Goal: Task Accomplishment & Management: Use online tool/utility

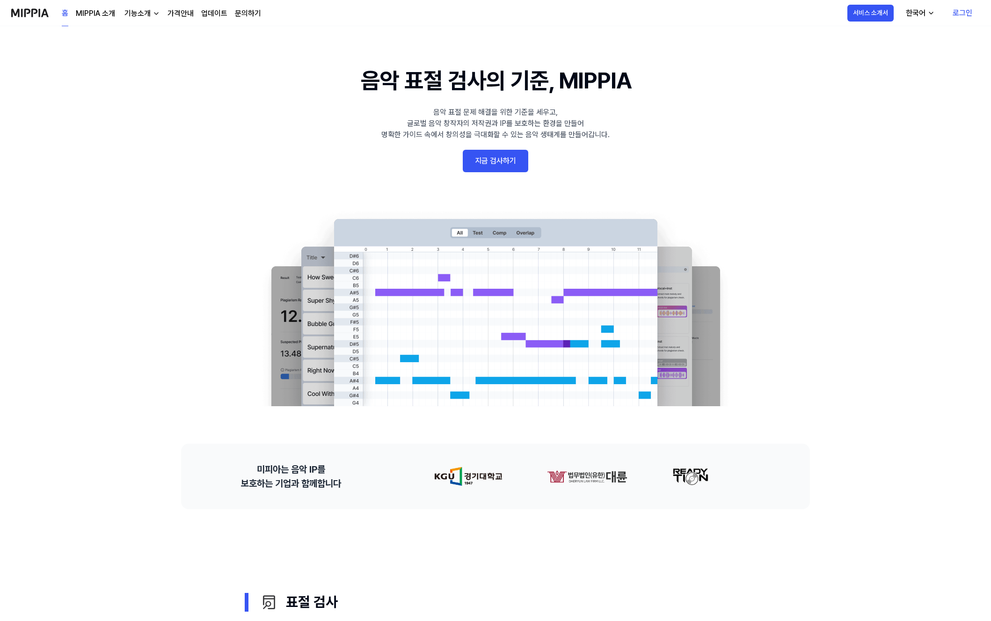
click at [486, 162] on link "지금 검사하기" at bounding box center [495, 161] width 65 height 22
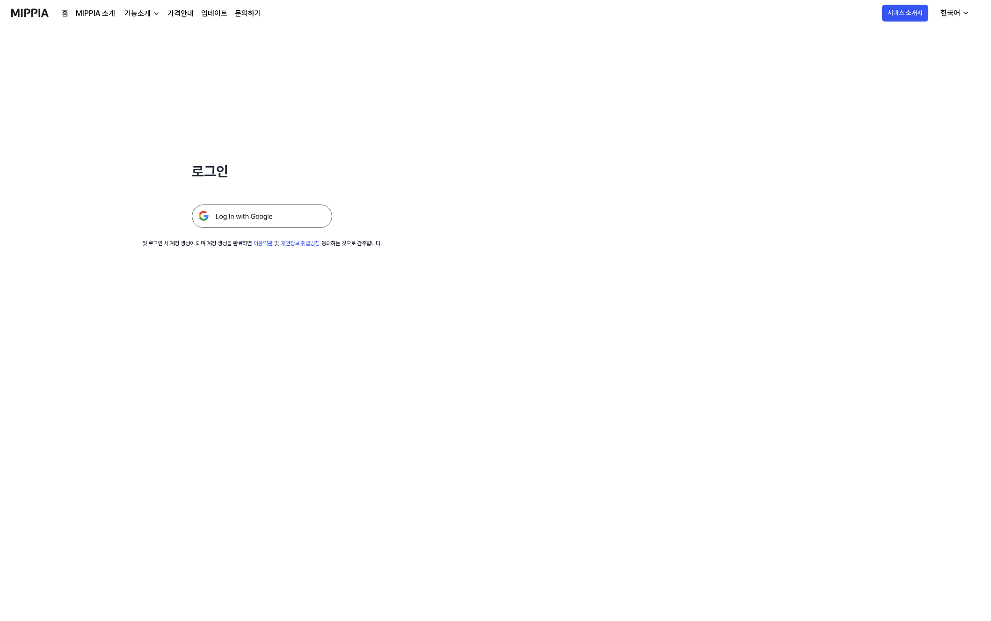
click at [273, 222] on img at bounding box center [262, 215] width 140 height 23
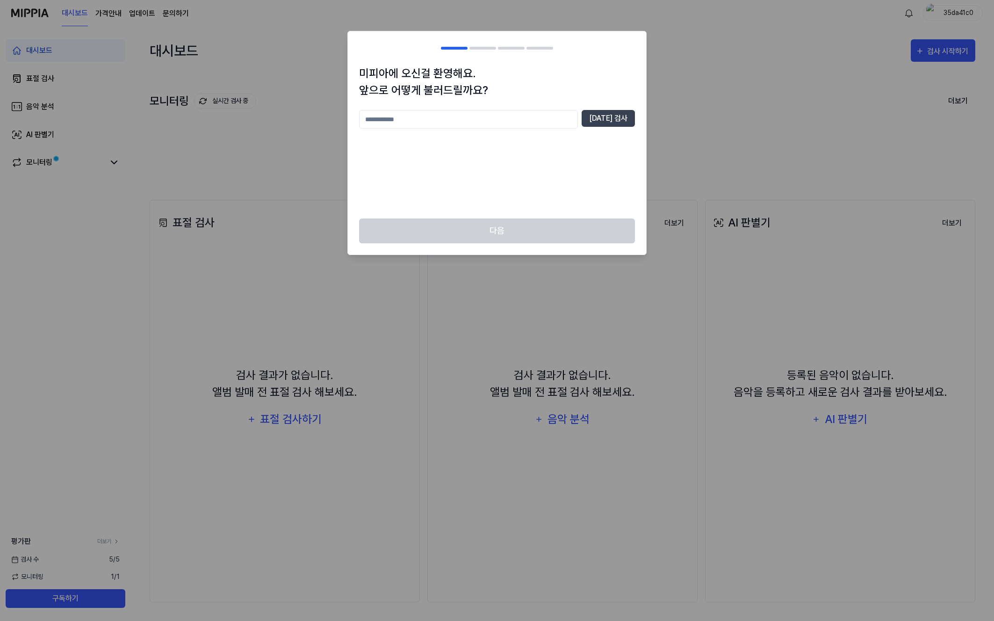
click at [423, 118] on input "text" at bounding box center [468, 119] width 219 height 19
type input "*"
type input "**"
click at [624, 116] on button "[DATE] 검사" at bounding box center [608, 118] width 53 height 17
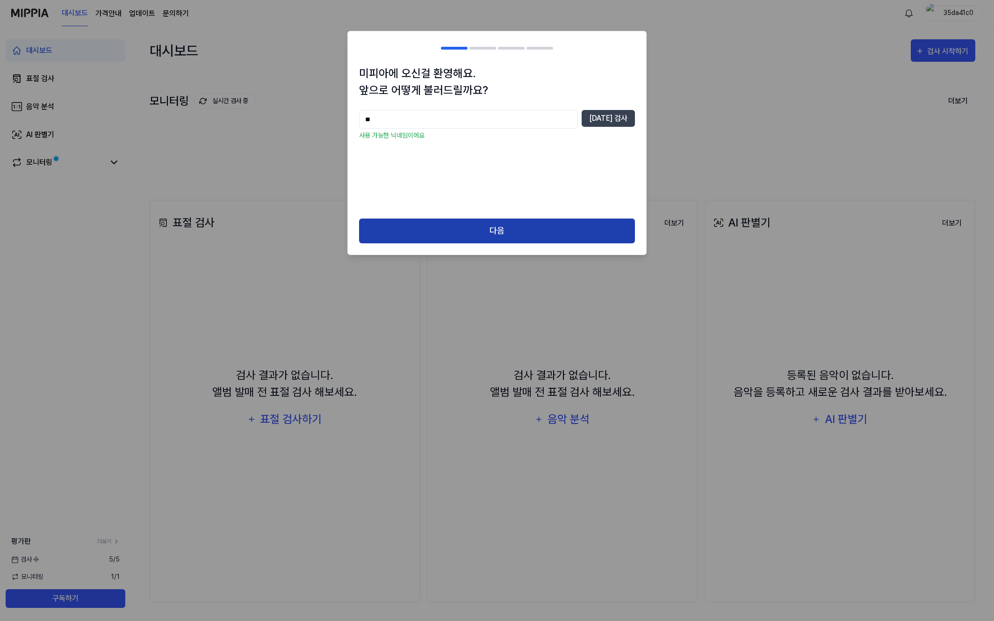
click at [556, 232] on button "다음" at bounding box center [497, 230] width 276 height 25
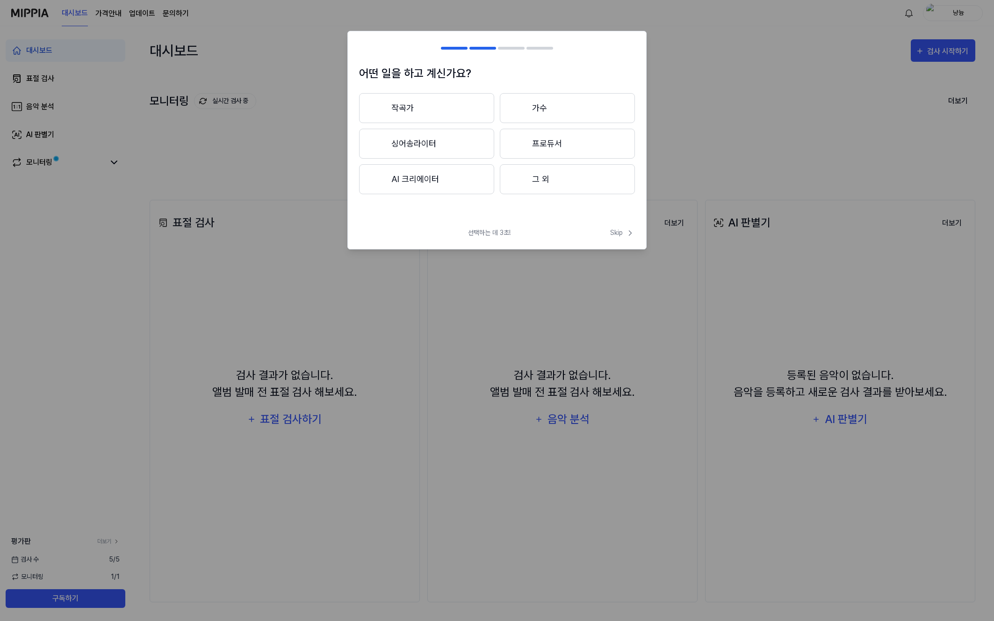
click at [413, 109] on button "작곡가" at bounding box center [426, 108] width 135 height 30
click at [470, 144] on button "3년 이하" at bounding box center [426, 144] width 135 height 30
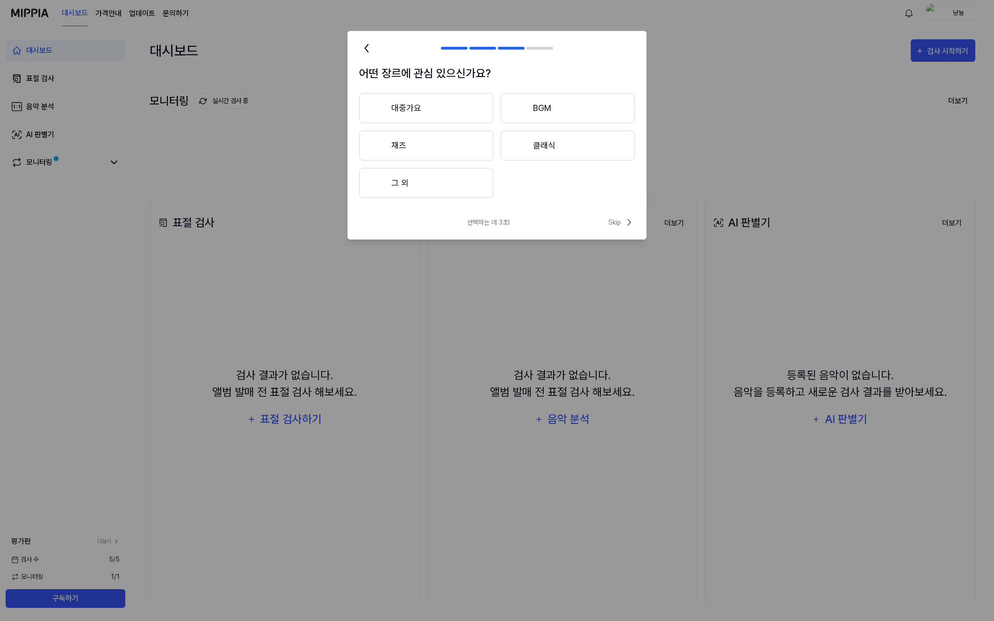
click at [433, 146] on button "재즈" at bounding box center [426, 145] width 134 height 30
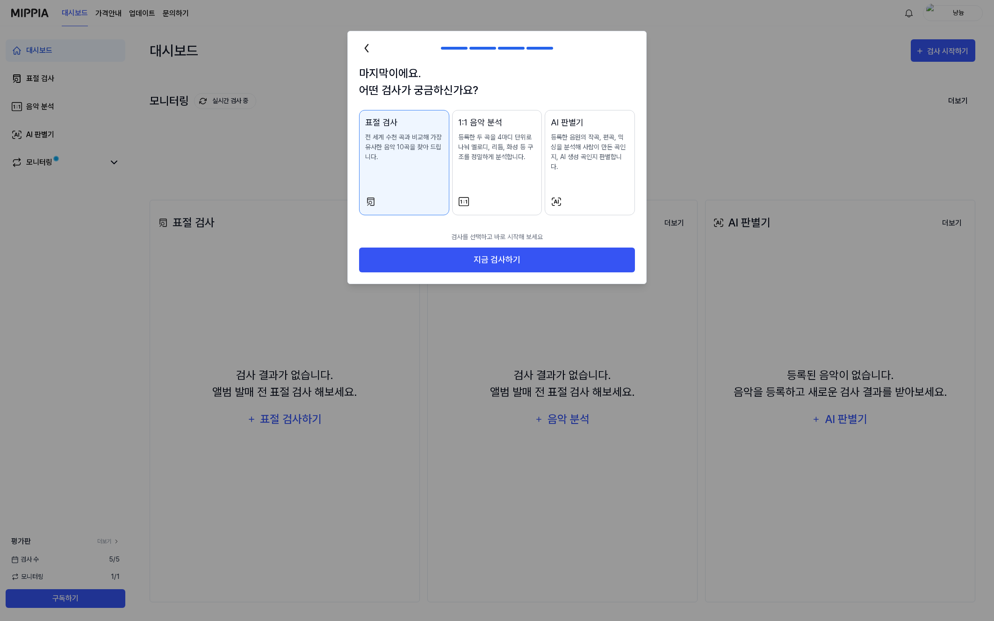
click at [496, 183] on button "1:1 음악 분석 등록한 두 곡을 4마디 단위로 나눠 멜로디, 리듬, 화성 등 구조를 정밀하게 분석합니다." at bounding box center [497, 162] width 90 height 105
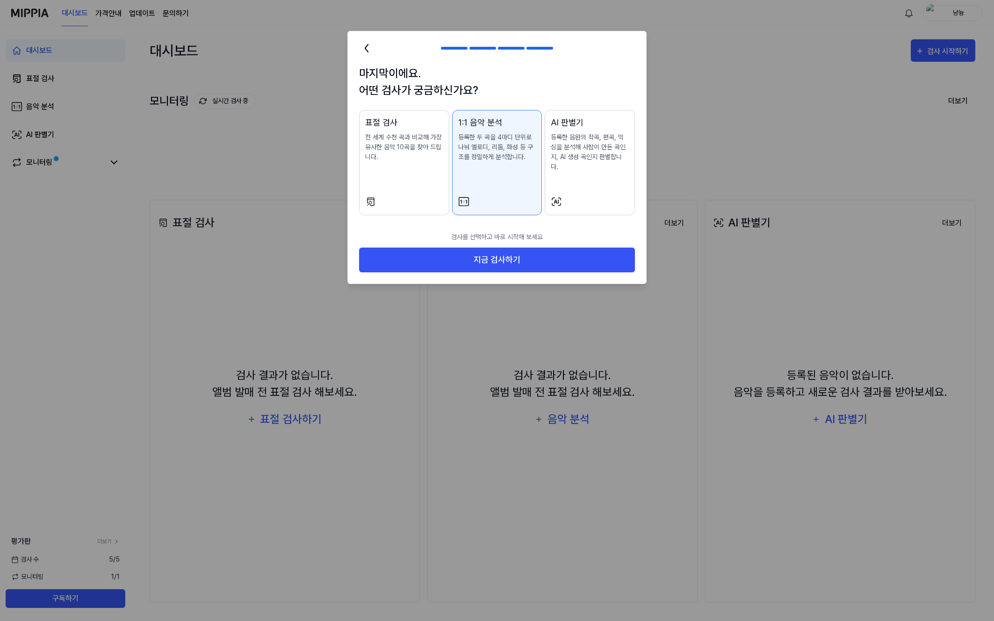
click at [399, 159] on p "전 세계 수천 곡과 비교해 가장 유사한 음악 10곡을 찾아 드립니다." at bounding box center [404, 146] width 78 height 29
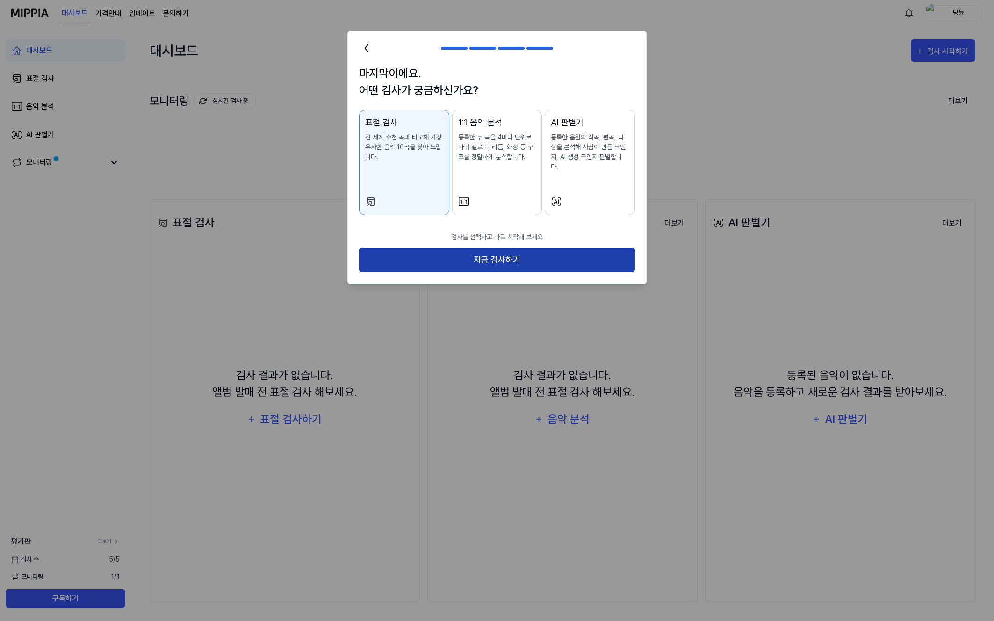
click at [532, 247] on button "지금 검사하기" at bounding box center [497, 259] width 276 height 25
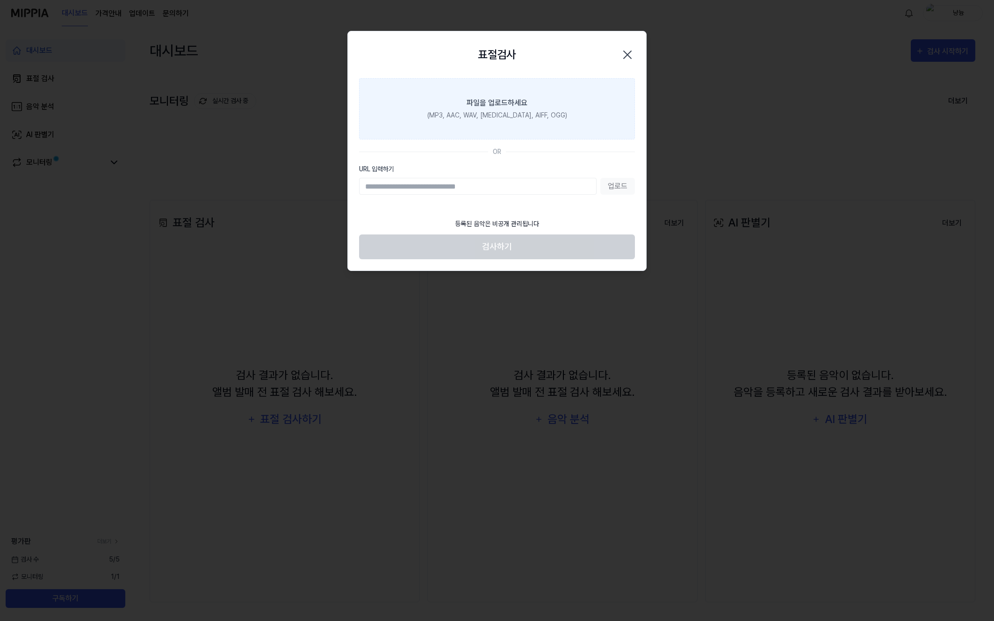
click at [489, 109] on label "파일을 업로드하세요 (MP3, AAC, WAV, [MEDICAL_DATA], AIFF, OGG)" at bounding box center [497, 108] width 276 height 61
click at [0, 0] on input "파일을 업로드하세요 (MP3, AAC, WAV, [MEDICAL_DATA], AIFF, OGG)" at bounding box center [0, 0] width 0 height 0
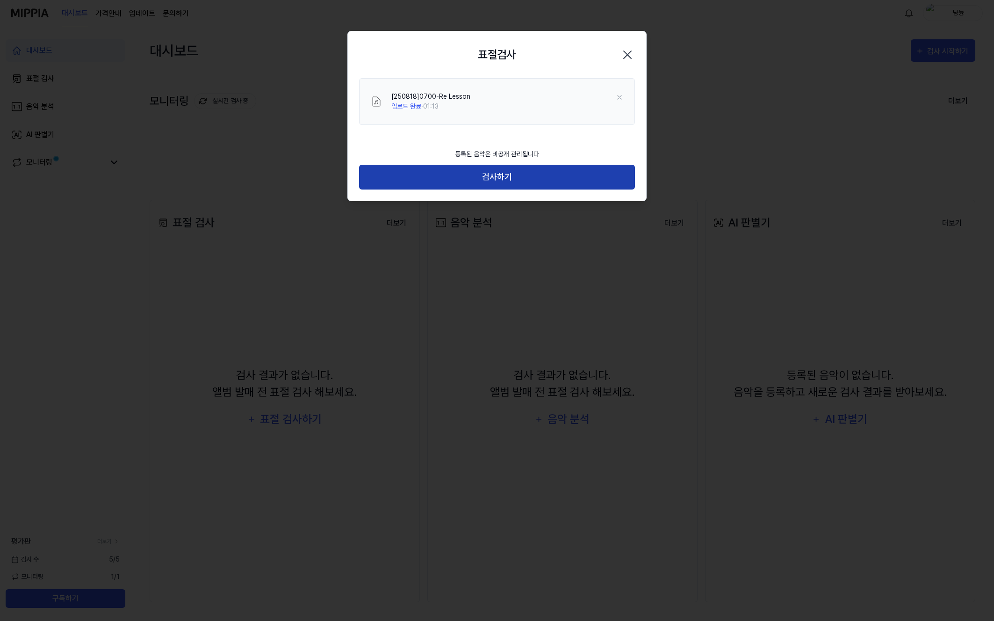
click at [459, 187] on button "검사하기" at bounding box center [497, 177] width 276 height 25
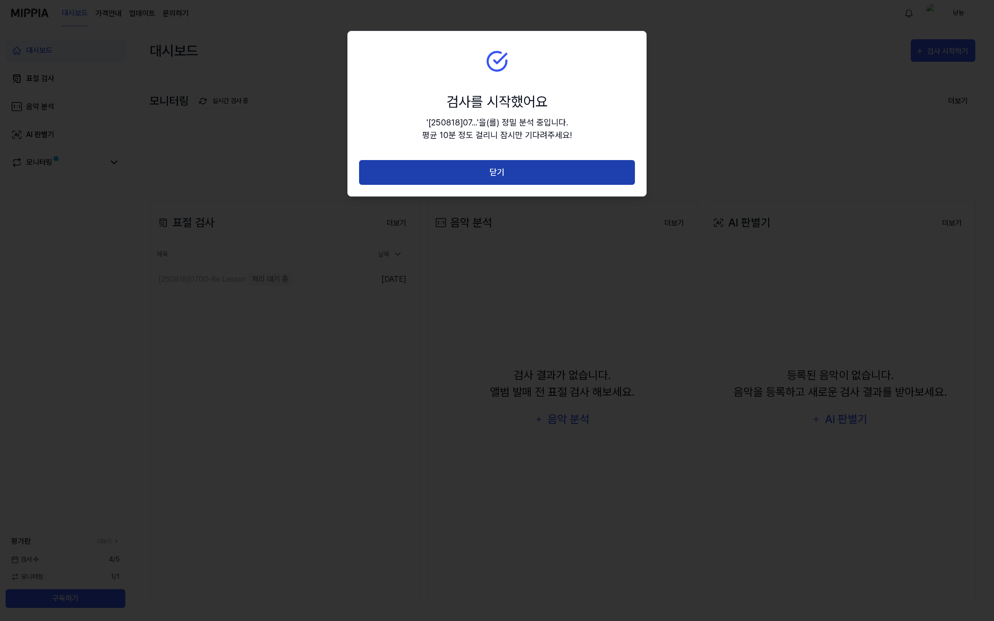
click at [460, 177] on button "닫기" at bounding box center [497, 172] width 276 height 25
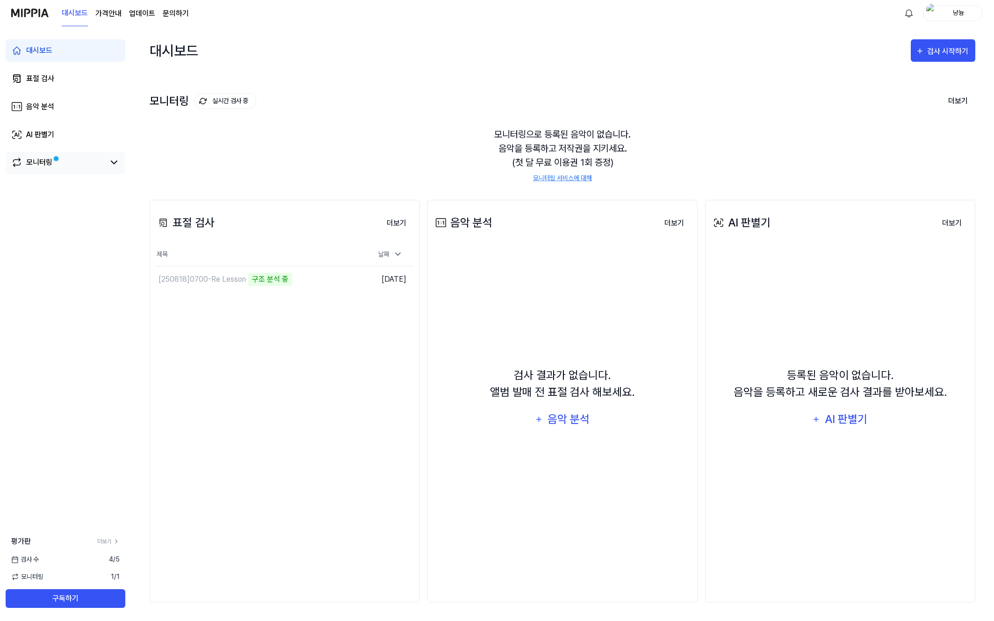
click at [108, 163] on div "모니터링" at bounding box center [65, 162] width 108 height 11
click at [121, 161] on div "모니터링" at bounding box center [66, 163] width 120 height 22
click at [117, 164] on icon at bounding box center [113, 162] width 11 height 11
click at [359, 159] on div "모니터링으로 등록된 음악이 없습니다. 음악을 등록하고 저작권을 지키세요. (첫 달 무료 이용권 1회 증정) 모니터링 서비스에 대해" at bounding box center [563, 155] width 826 height 78
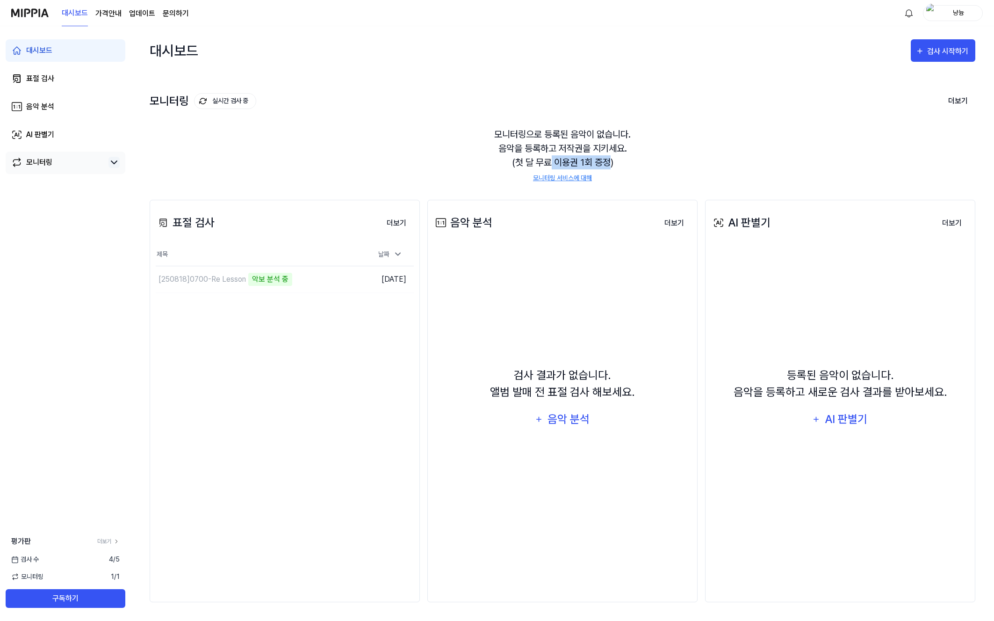
drag, startPoint x: 552, startPoint y: 161, endPoint x: 612, endPoint y: 164, distance: 59.9
click at [612, 164] on div "모니터링으로 등록된 음악이 없습니다. 음악을 등록하고 저작권을 지키세요. (첫 달 무료 이용권 1회 증정) 모니터링 서비스에 대해" at bounding box center [563, 155] width 826 height 78
click at [636, 168] on div "모니터링으로 등록된 음악이 없습니다. 음악을 등록하고 저작권을 지키세요. (첫 달 무료 이용권 1회 증정) 모니터링 서비스에 대해" at bounding box center [563, 155] width 826 height 78
click at [331, 275] on td "[250818]0700-Re Lesson 악보 분석 중 이동하기" at bounding box center [253, 279] width 194 height 26
click at [331, 278] on td "[250818]0700-Re Lesson 악보 분석 중 이동하기" at bounding box center [253, 279] width 194 height 26
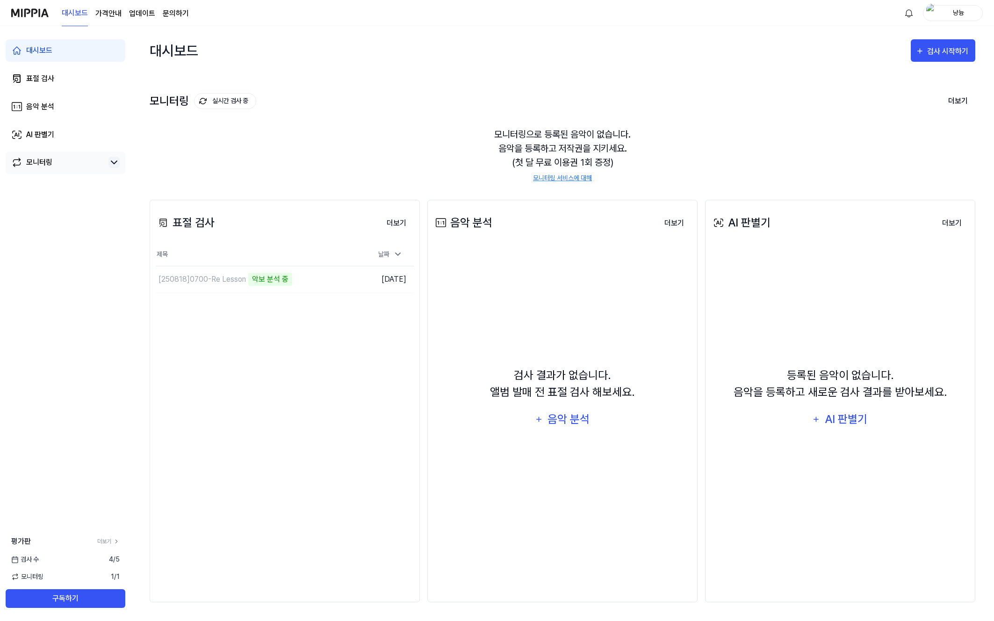
click at [325, 351] on div "표절 검사 더보기 표절 검사 제목 날짜 [250818]0700-Re Lesson 악보 분석 중 이동하기 [DATE] 더보기" at bounding box center [285, 401] width 270 height 402
click at [328, 281] on button "이동하기" at bounding box center [333, 279] width 34 height 15
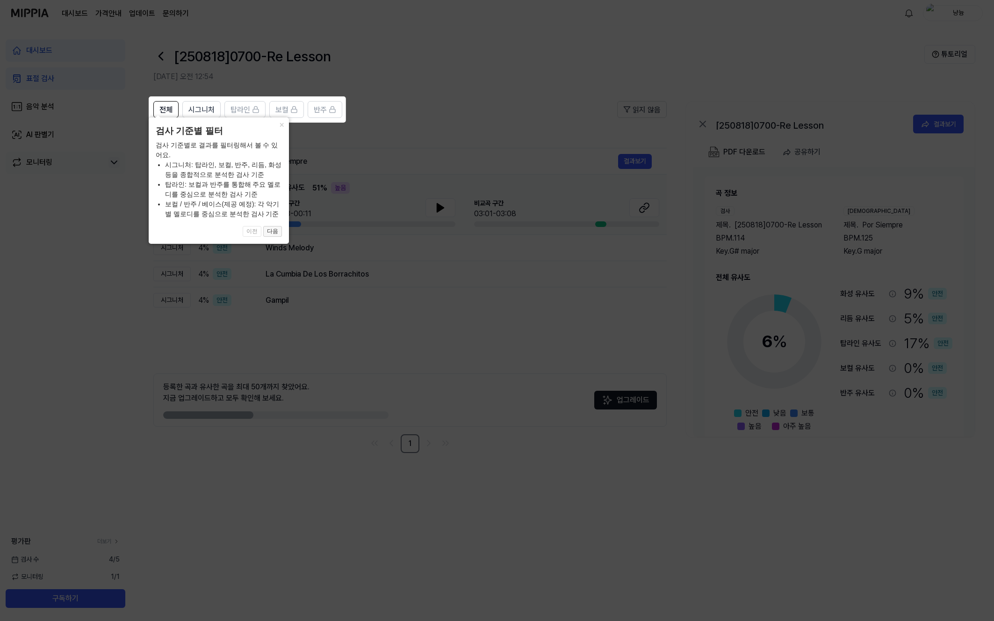
click at [277, 234] on button "다음" at bounding box center [272, 231] width 19 height 11
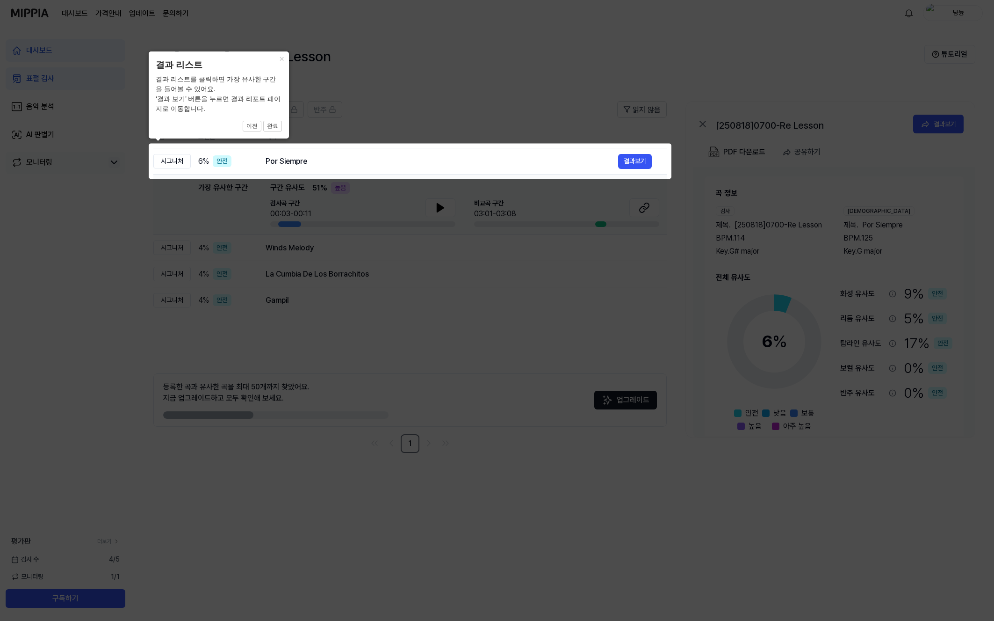
click at [528, 114] on icon at bounding box center [497, 310] width 994 height 621
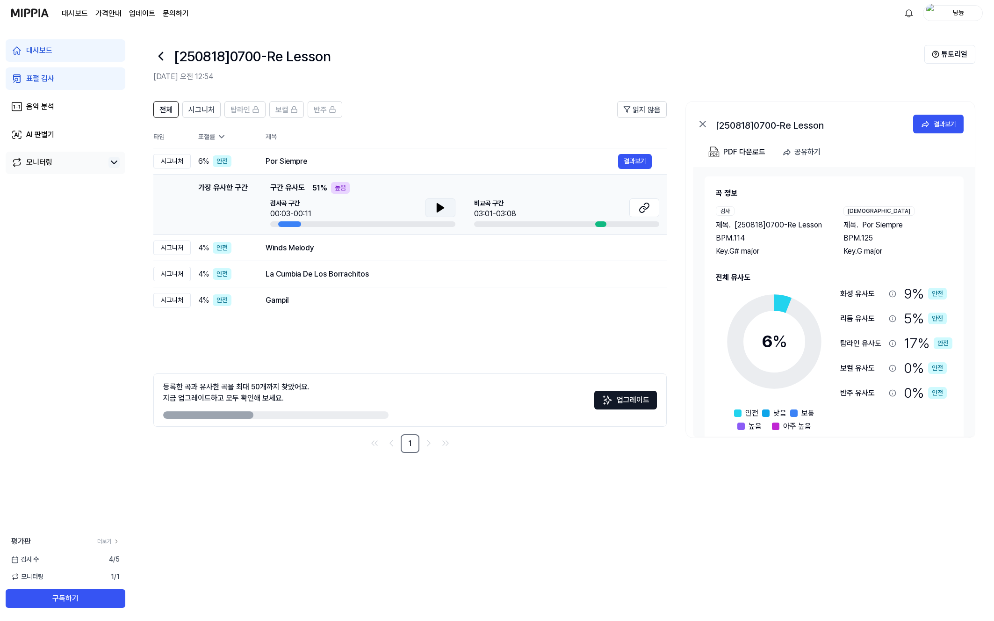
click at [442, 212] on icon at bounding box center [440, 207] width 11 height 11
click at [637, 208] on button at bounding box center [644, 207] width 30 height 19
click at [336, 255] on td "Winds Melody 결과보기" at bounding box center [459, 248] width 416 height 26
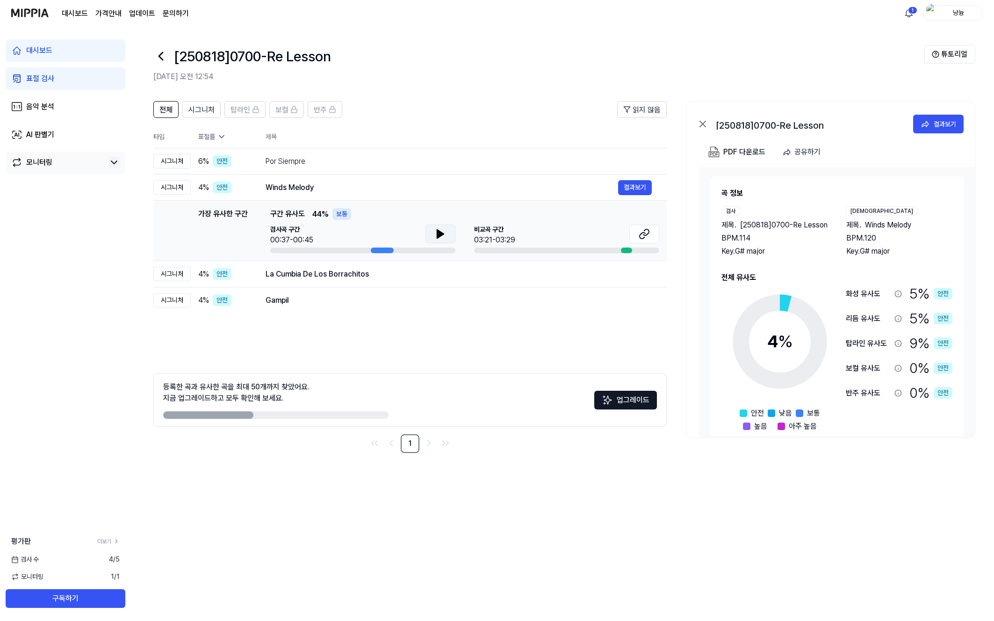
click at [447, 236] on button at bounding box center [441, 233] width 30 height 19
click at [438, 233] on icon at bounding box center [439, 233] width 2 height 7
click at [648, 231] on icon at bounding box center [644, 233] width 11 height 11
click at [301, 285] on td "La Cumbia De Los Borrachitos 결과보기" at bounding box center [459, 274] width 416 height 26
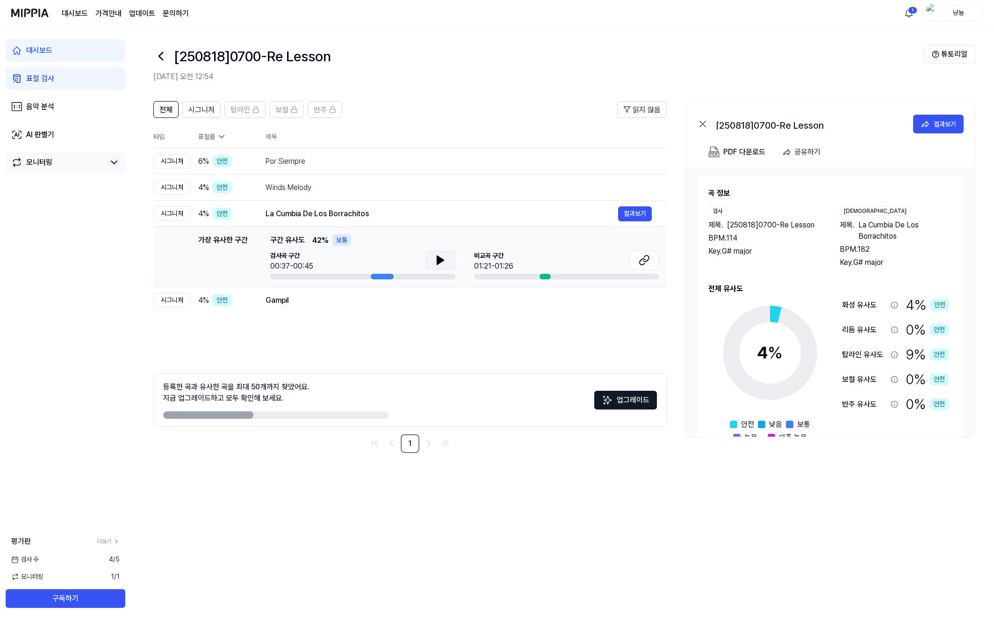
click at [429, 257] on button at bounding box center [441, 260] width 30 height 19
click at [438, 261] on icon at bounding box center [439, 259] width 2 height 7
click at [637, 260] on button at bounding box center [644, 260] width 30 height 19
click at [338, 300] on div "Gampil" at bounding box center [442, 300] width 353 height 11
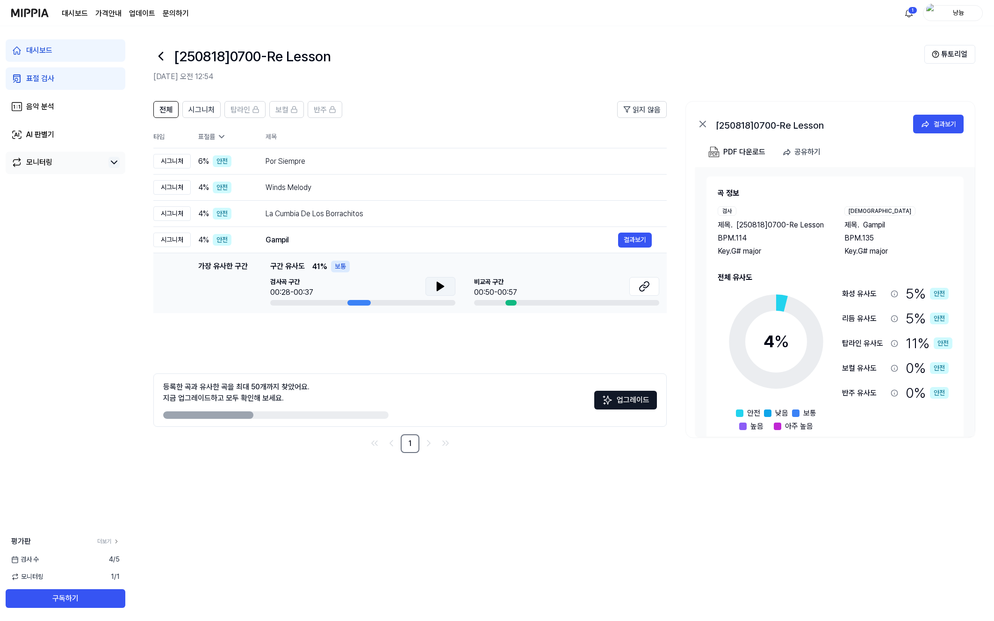
click at [451, 290] on button at bounding box center [441, 286] width 30 height 19
click at [644, 285] on icon at bounding box center [644, 286] width 11 height 11
